Goal: Transaction & Acquisition: Purchase product/service

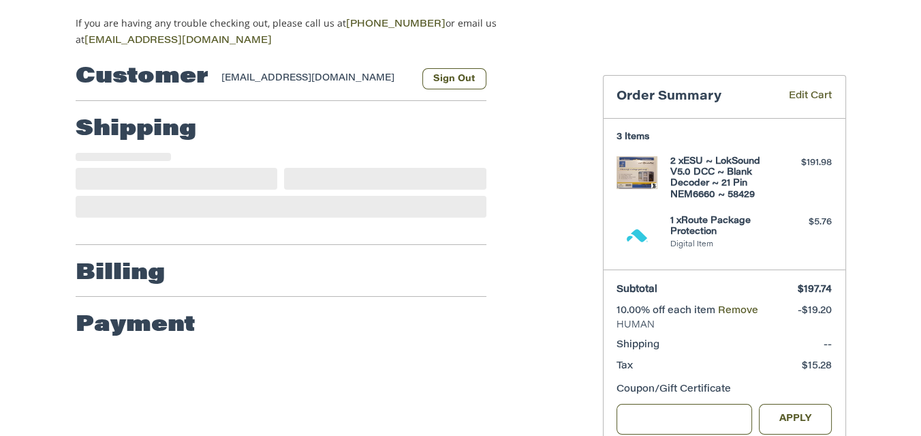
scroll to position [135, 0]
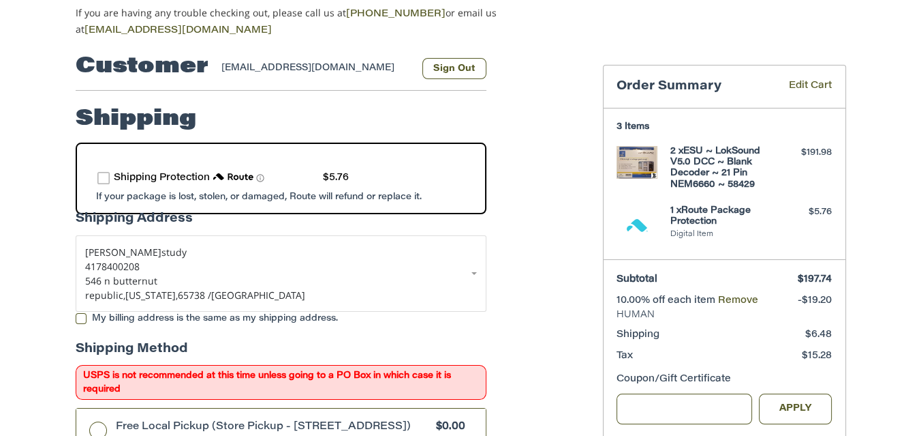
click at [100, 172] on label "route shipping protection selector element" at bounding box center [103, 178] width 12 height 12
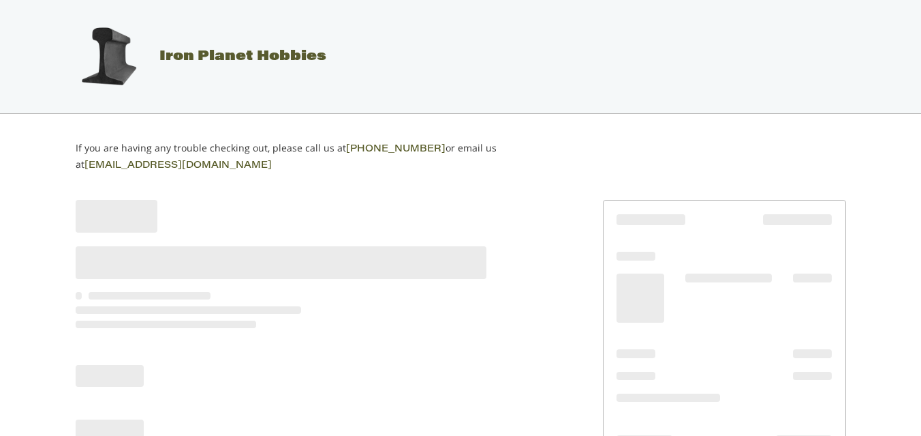
scroll to position [112, 0]
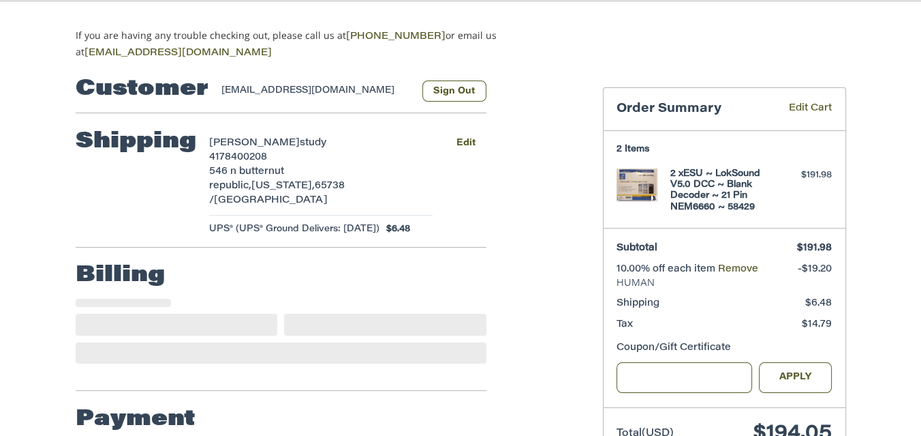
select select "**"
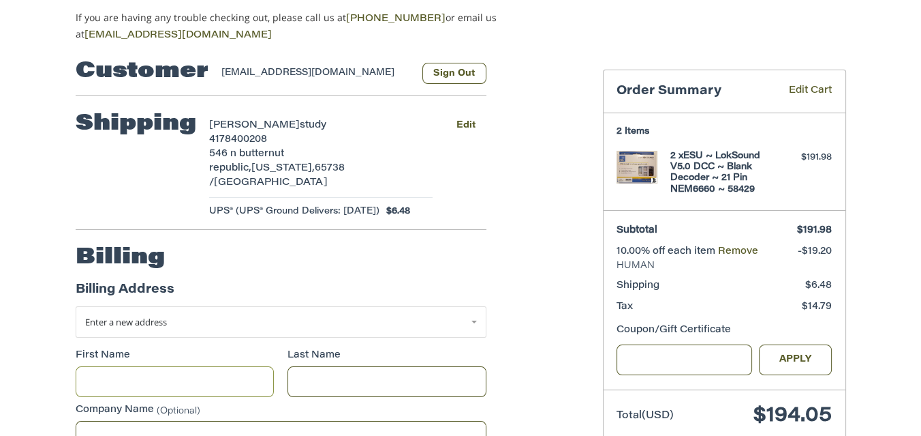
scroll to position [105, 0]
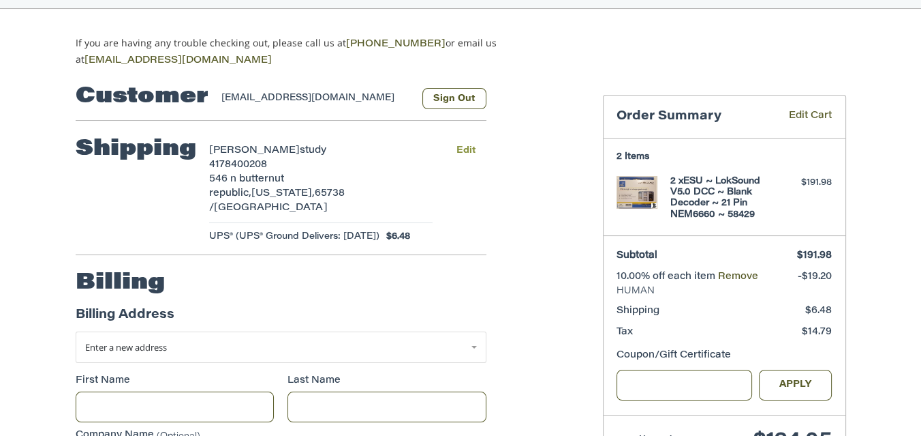
click at [470, 145] on button "Edit" at bounding box center [466, 150] width 40 height 20
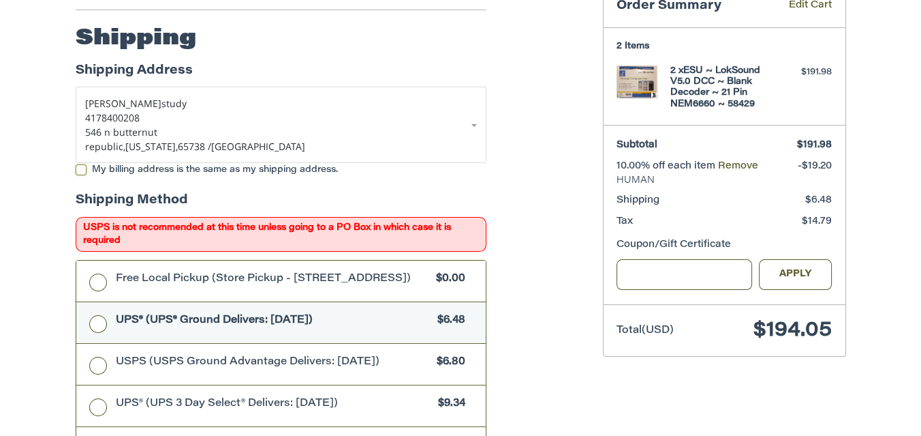
scroll to position [222, 0]
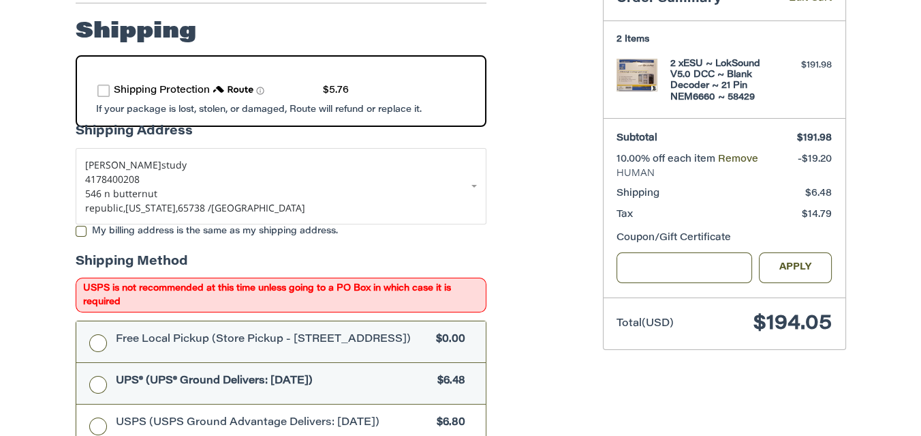
click at [96, 337] on label "Free Local Pickup (Store Pickup - 106 E. Center St., Rogersville MO 65742) $0.00" at bounding box center [281, 341] width 410 height 41
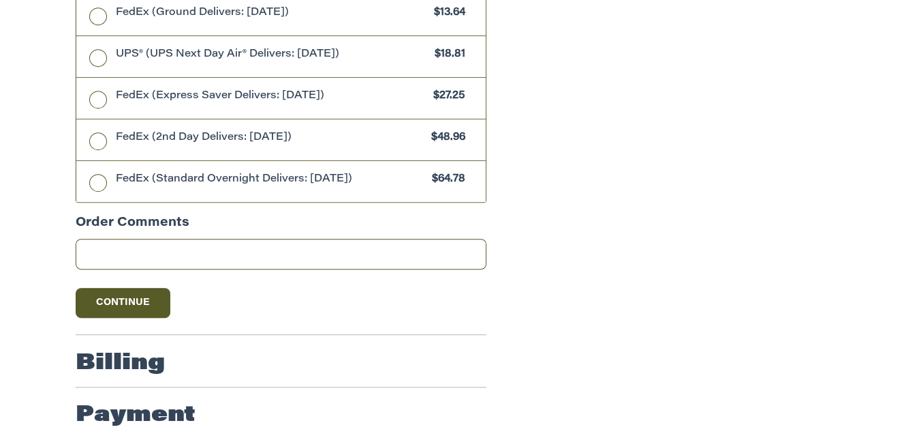
scroll to position [814, 0]
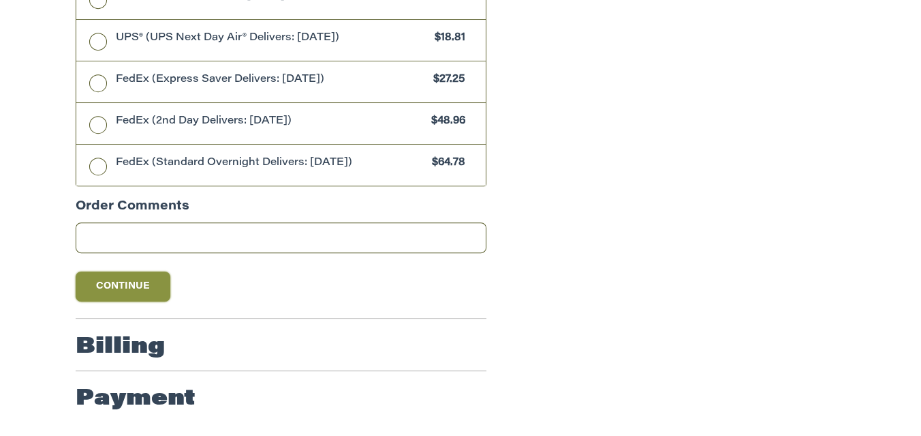
click at [142, 282] on button "Continue" at bounding box center [123, 286] width 95 height 30
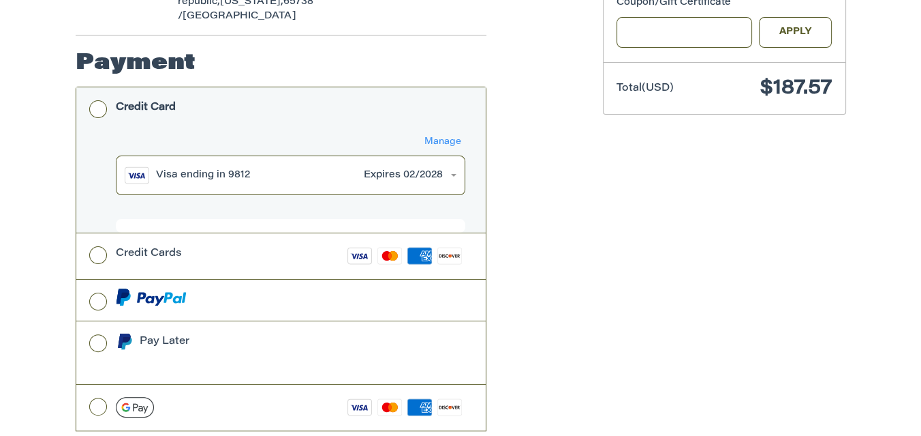
scroll to position [502, 0]
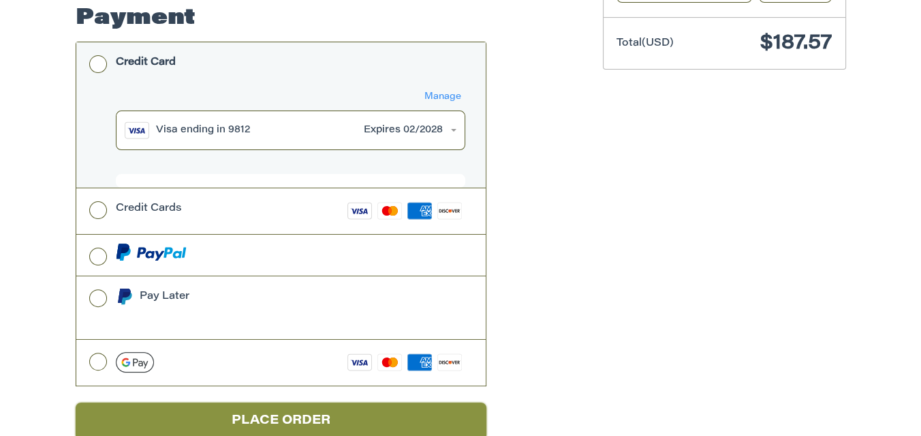
click at [270, 402] on button "Place Order" at bounding box center [281, 420] width 411 height 37
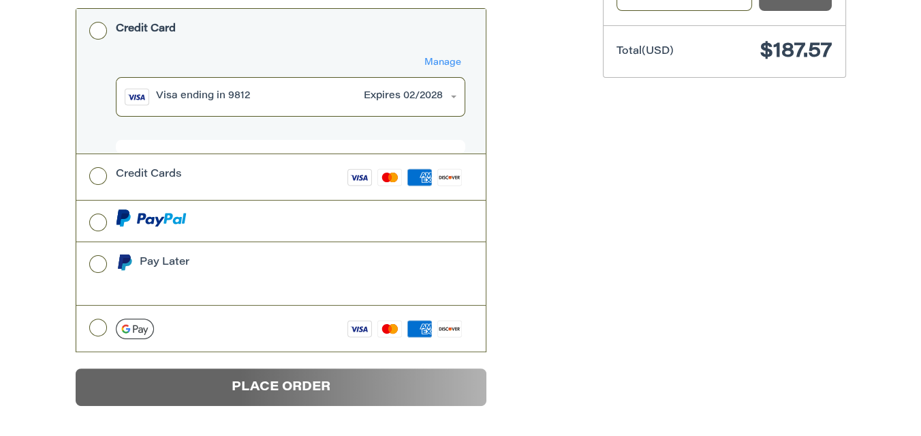
scroll to position [112, 0]
